Goal: Ask a question

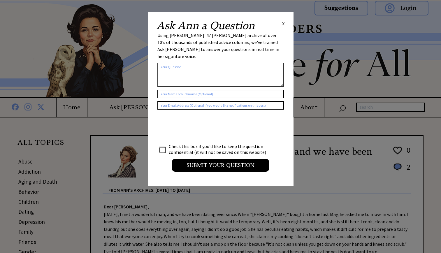
click at [283, 26] on span "X" at bounding box center [283, 24] width 3 height 6
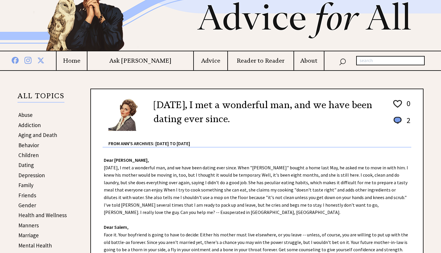
scroll to position [46, 0]
drag, startPoint x: 146, startPoint y: 60, endPoint x: 324, endPoint y: 107, distance: 184.2
click at [324, 107] on h2 "[DATE], I met a wonderful man, and we have been dating ever since." at bounding box center [269, 112] width 230 height 28
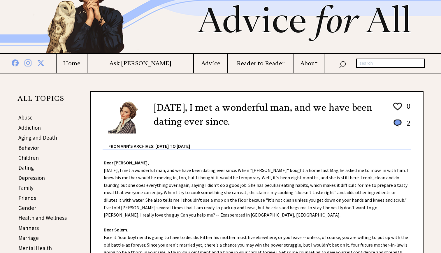
scroll to position [44, 0]
click at [147, 57] on td "Ask [PERSON_NAME]" at bounding box center [140, 63] width 107 height 19
click at [147, 66] on h4 "Ask [PERSON_NAME]" at bounding box center [140, 63] width 106 height 7
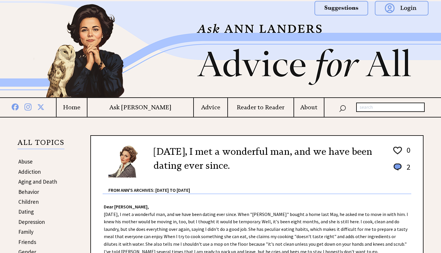
click at [87, 108] on h4 "Home" at bounding box center [72, 107] width 30 height 7
click at [157, 106] on h4 "Ask [PERSON_NAME]" at bounding box center [140, 107] width 106 height 7
click at [142, 108] on h4 "Ask [PERSON_NAME]" at bounding box center [140, 107] width 106 height 7
click at [152, 108] on h4 "Ask [PERSON_NAME]" at bounding box center [140, 107] width 106 height 7
